Goal: Task Accomplishment & Management: Manage account settings

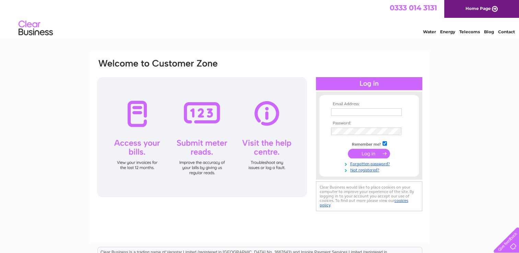
type input "pwllcottage@hotmail.co.uk"
click at [363, 152] on input "submit" at bounding box center [369, 154] width 42 height 10
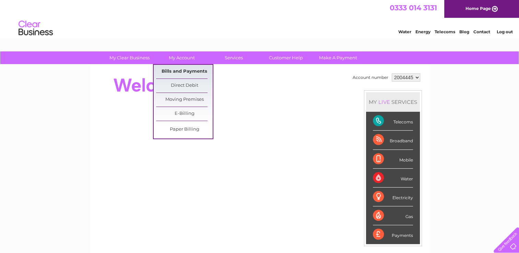
click at [184, 68] on link "Bills and Payments" at bounding box center [184, 72] width 57 height 14
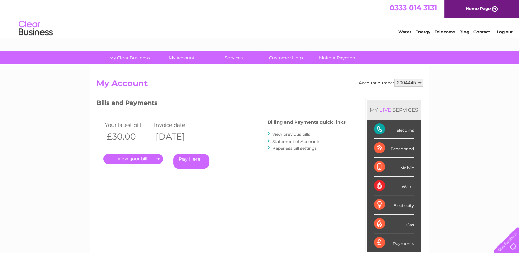
click at [122, 157] on link "." at bounding box center [133, 159] width 60 height 10
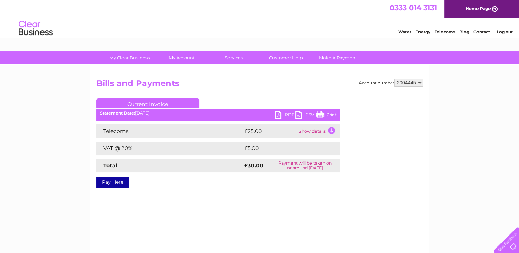
click at [323, 112] on link "Print" at bounding box center [326, 116] width 21 height 10
click at [488, 6] on link "Home Page" at bounding box center [481, 9] width 75 height 18
